Goal: Task Accomplishment & Management: Manage account settings

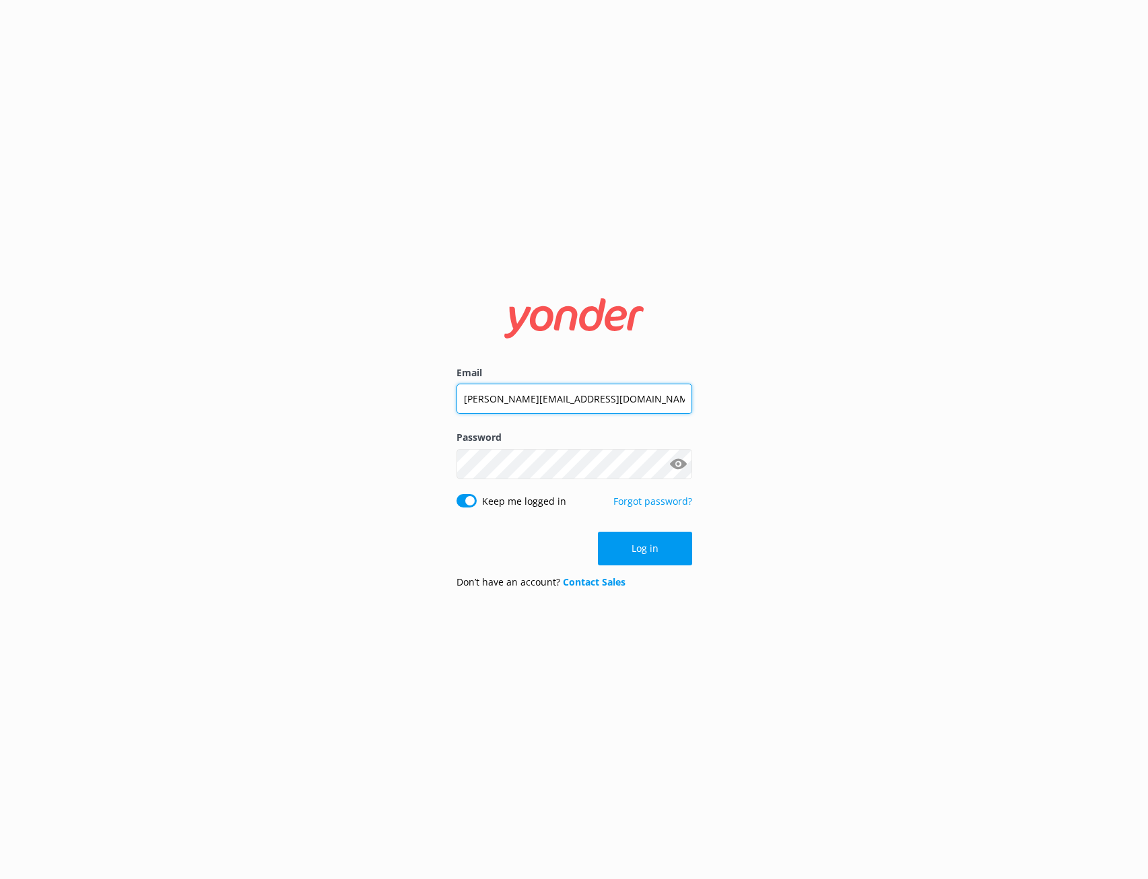
click at [594, 396] on input "[PERSON_NAME][EMAIL_ADDRESS][DOMAIN_NAME]" at bounding box center [574, 399] width 236 height 30
type input "[EMAIL_ADDRESS][DOMAIN_NAME]"
click at [804, 456] on div "Email [EMAIL_ADDRESS][DOMAIN_NAME] Password Show password Keep me logged in For…" at bounding box center [574, 439] width 1148 height 879
click at [645, 542] on button "Log in" at bounding box center [645, 549] width 94 height 34
